Goal: Find specific fact: Find specific fact

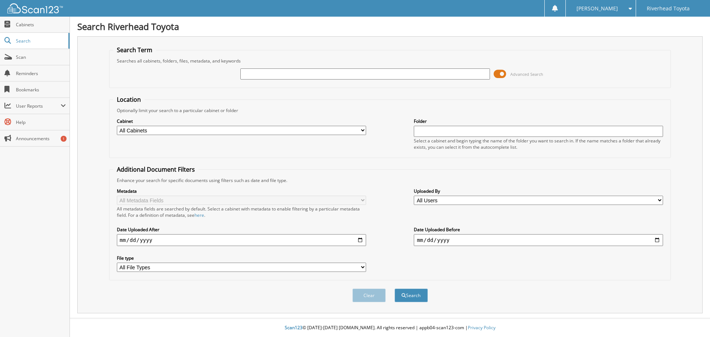
click at [498, 74] on span at bounding box center [500, 73] width 13 height 11
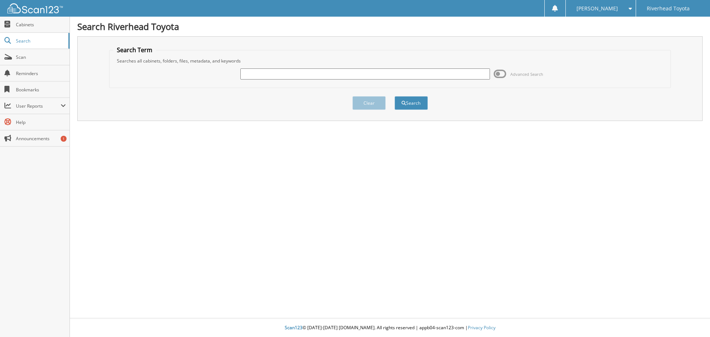
click at [437, 78] on input "text" at bounding box center [364, 73] width 249 height 11
type input "57565"
click at [395, 96] on button "Search" at bounding box center [411, 103] width 33 height 14
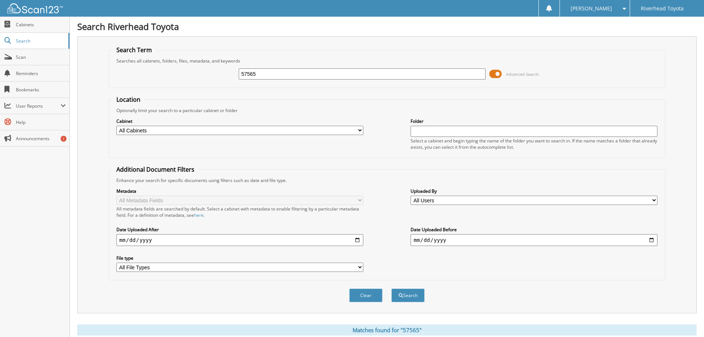
click at [496, 75] on span at bounding box center [496, 73] width 13 height 11
